Goal: Information Seeking & Learning: Learn about a topic

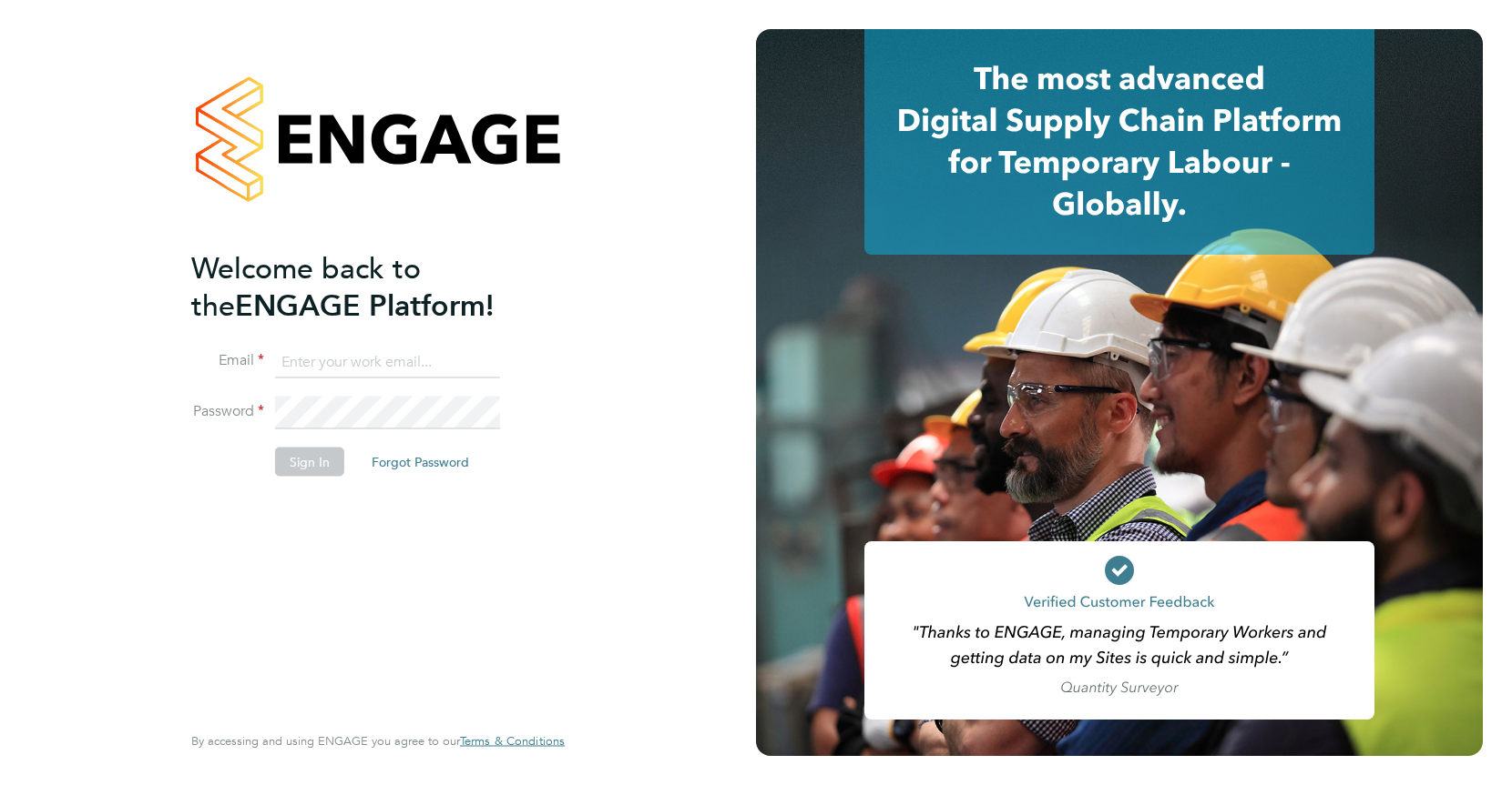
click at [389, 366] on input at bounding box center [387, 363] width 225 height 33
type input "mitch@tr2rec.com"
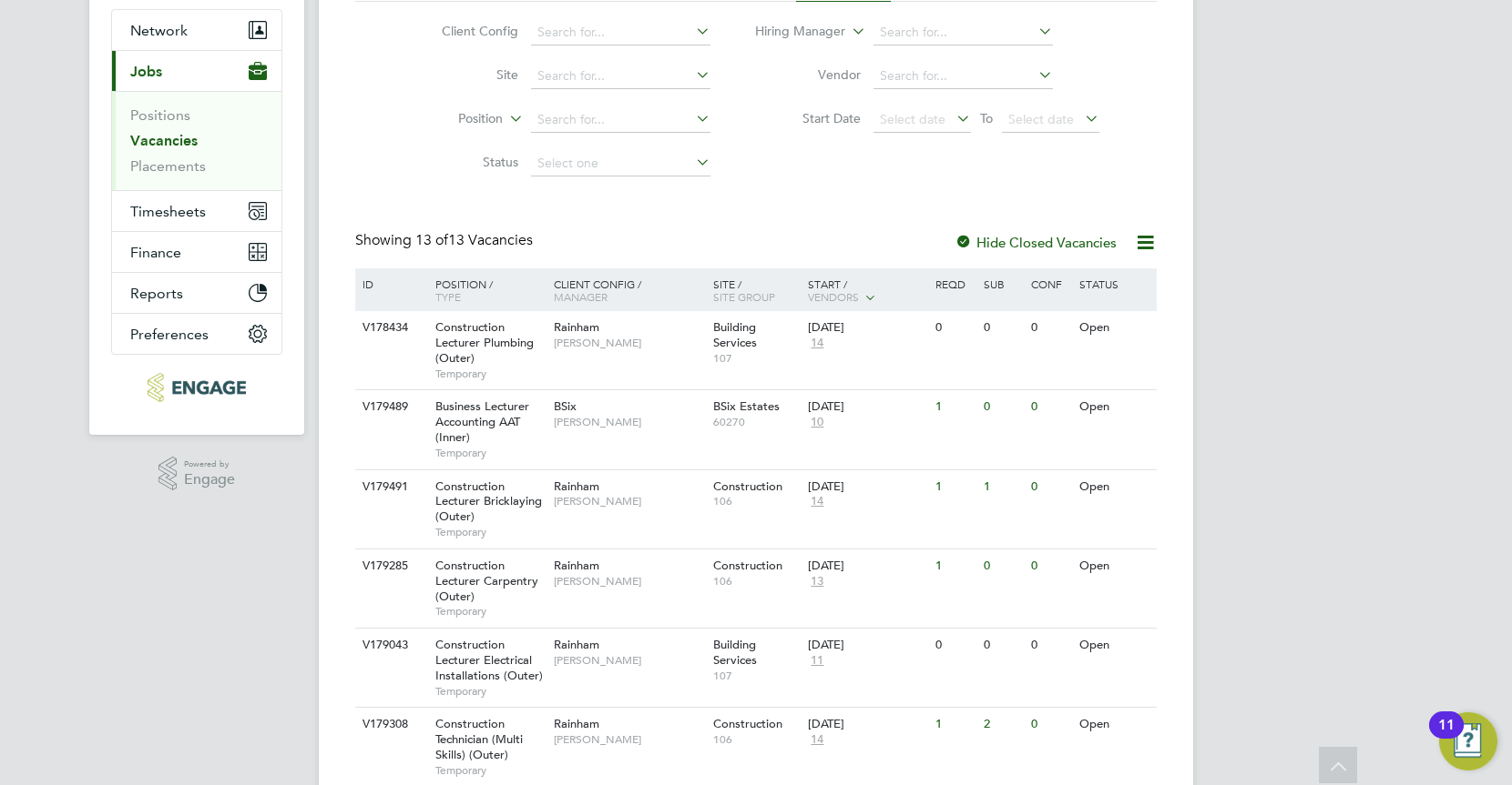
scroll to position [167, 0]
click at [469, 336] on span "Construction Lecturer Plumbing (Outer)" at bounding box center [484, 341] width 98 height 47
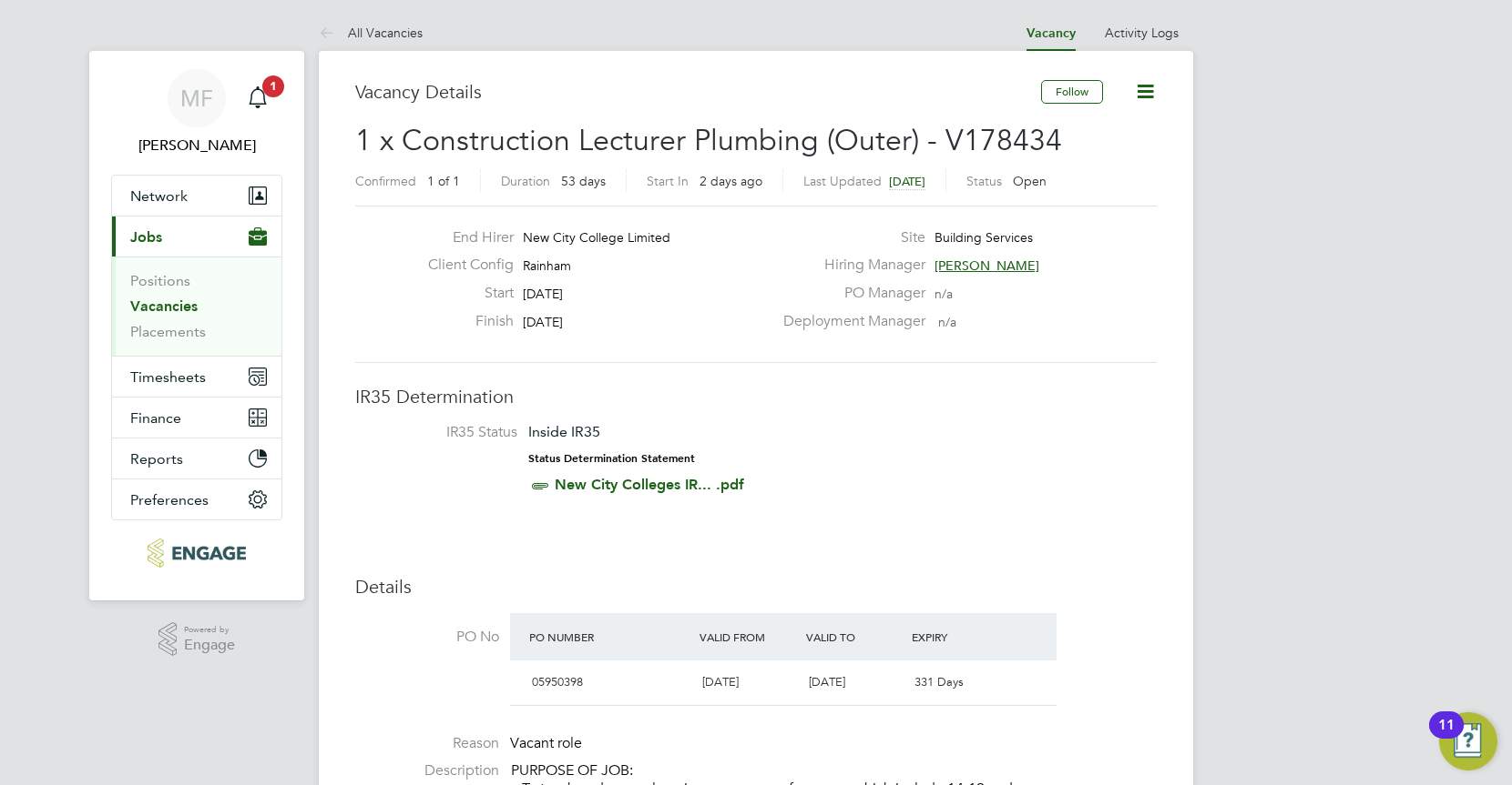
click at [254, 97] on icon "Main navigation" at bounding box center [258, 97] width 22 height 22
